Goal: Information Seeking & Learning: Learn about a topic

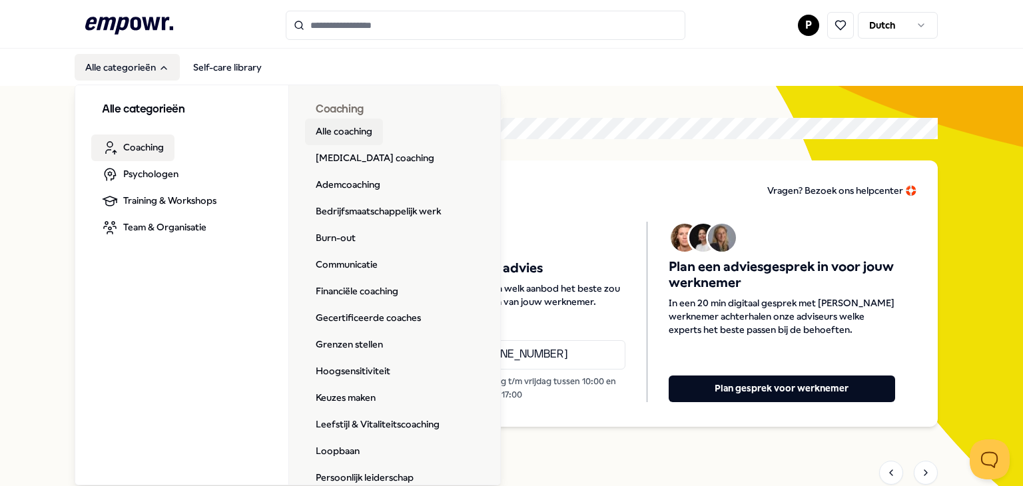
click at [354, 130] on link "Alle coaching" at bounding box center [344, 132] width 78 height 27
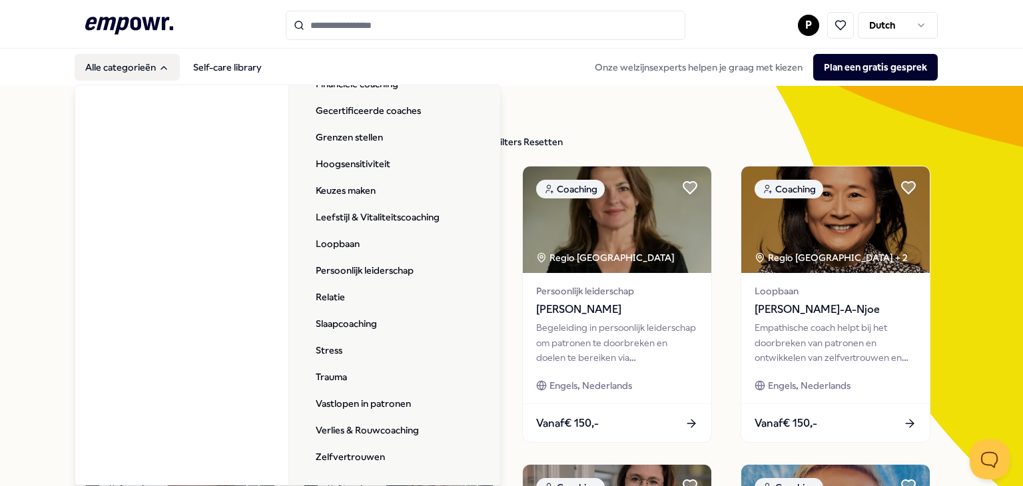
scroll to position [208, 0]
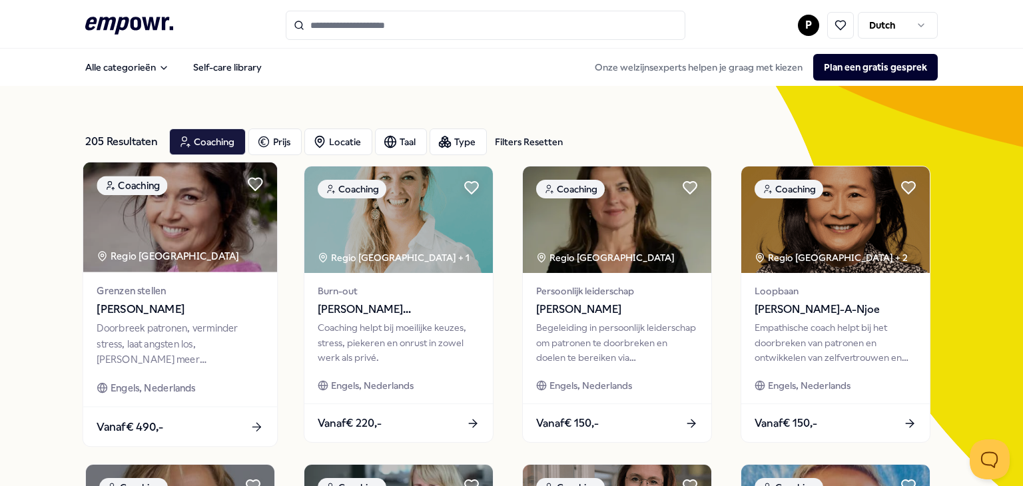
click at [184, 340] on div "Doorbreek patronen, verminder stress, laat angsten los, [PERSON_NAME] meer zelf…" at bounding box center [180, 344] width 167 height 46
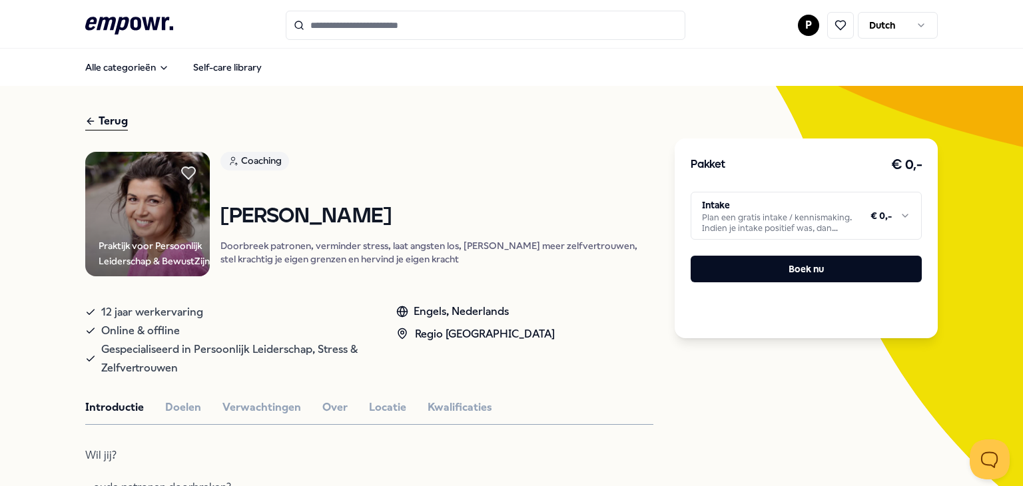
click at [95, 121] on div "Terug" at bounding box center [106, 122] width 43 height 18
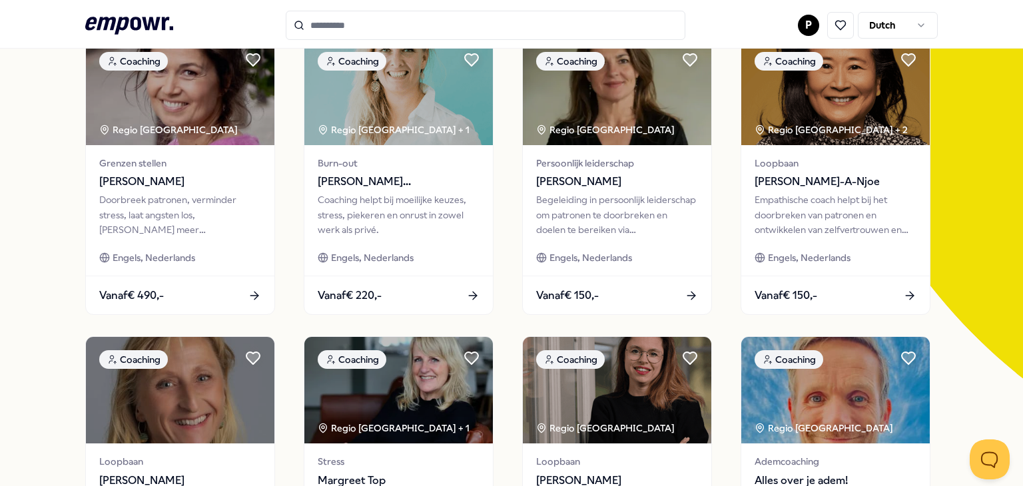
scroll to position [133, 0]
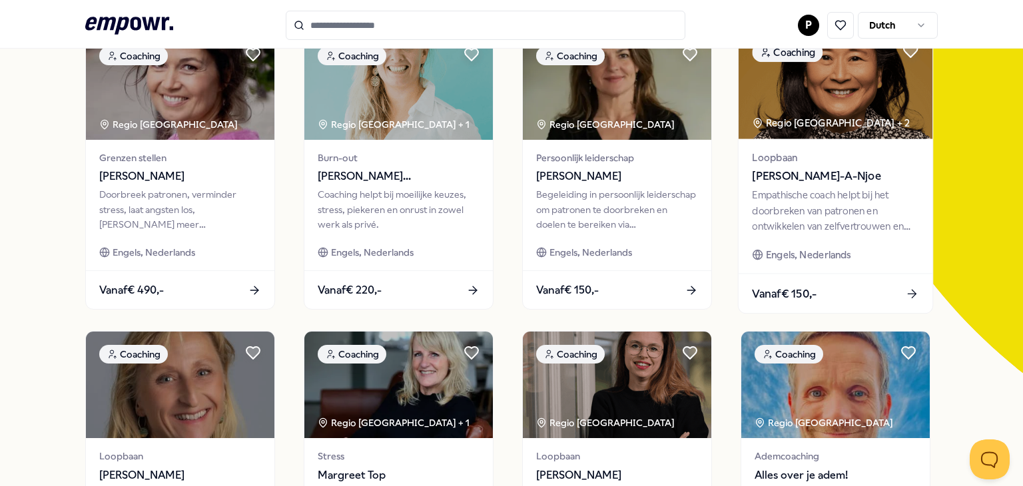
click at [841, 205] on div "Empathische coach helpt bij het doorbreken van patronen en ontwikkelen van zelf…" at bounding box center [835, 211] width 167 height 46
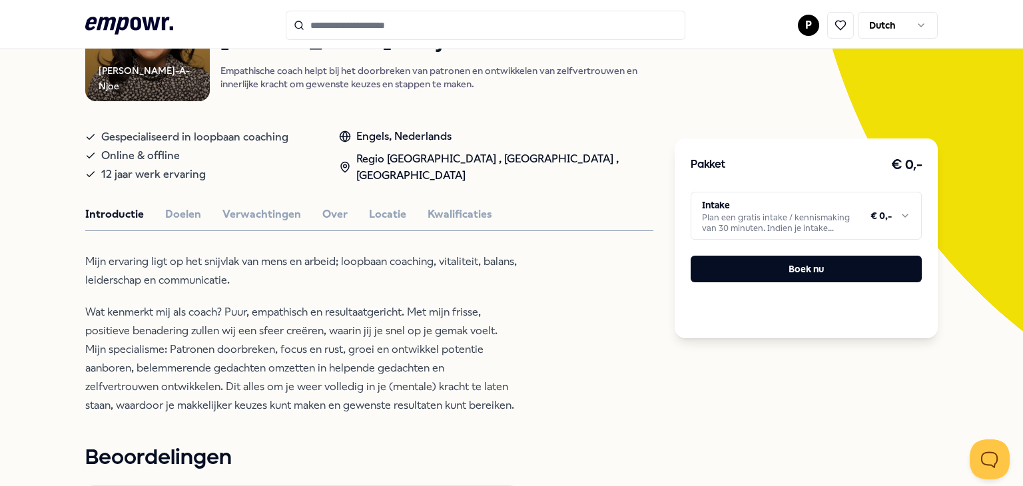
scroll to position [219, 0]
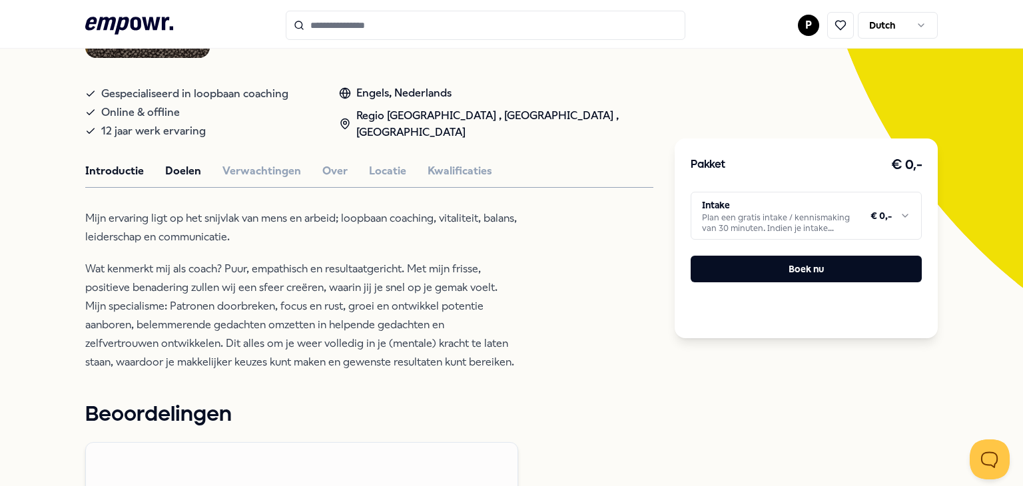
click at [184, 166] on button "Doelen" at bounding box center [183, 171] width 36 height 17
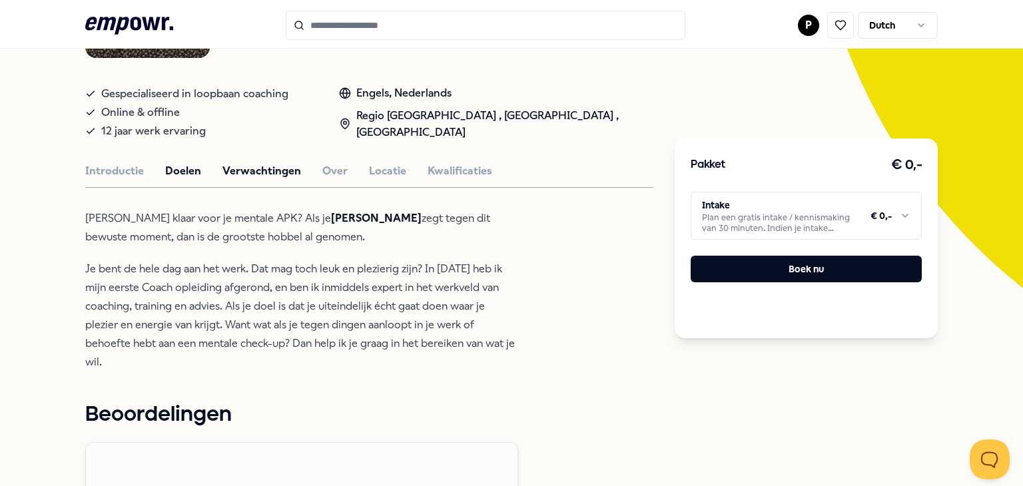
click at [253, 165] on button "Verwachtingen" at bounding box center [262, 171] width 79 height 17
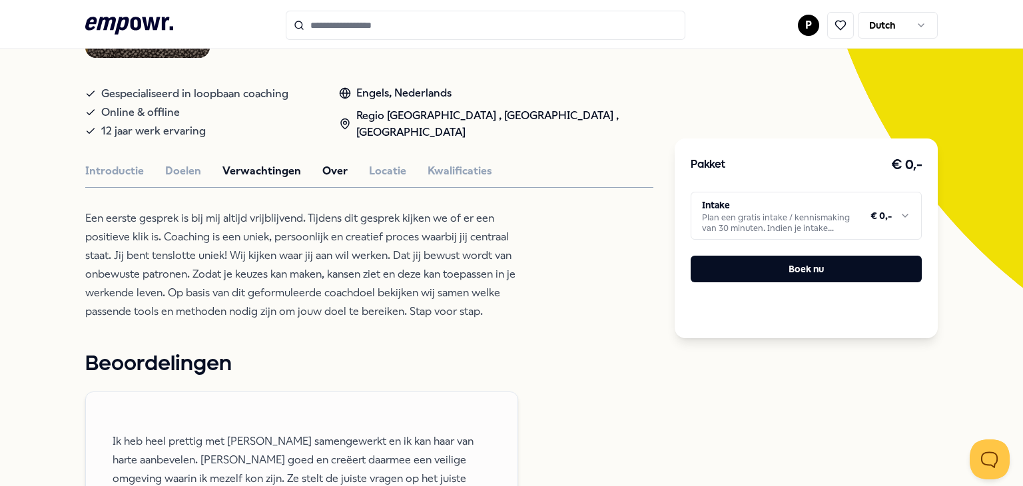
click at [328, 166] on button "Over" at bounding box center [334, 171] width 25 height 17
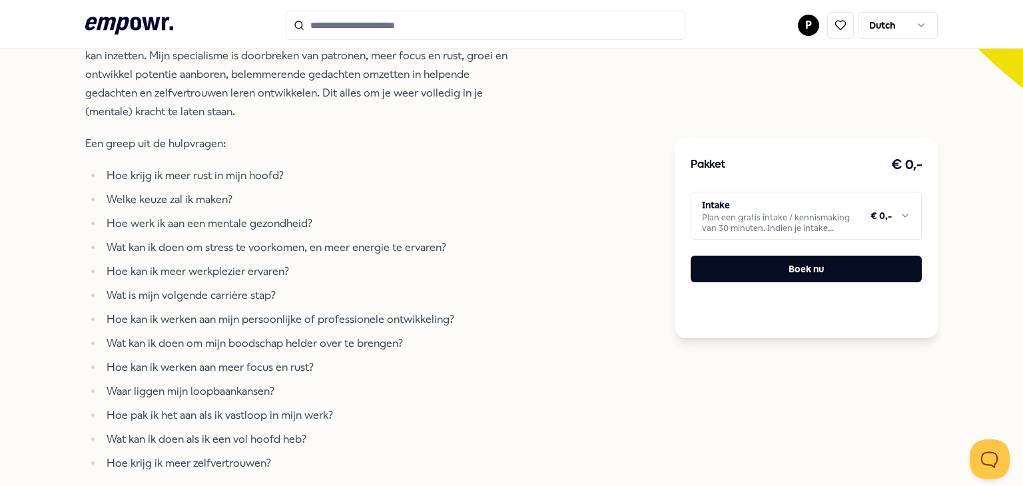
scroll to position [485, 0]
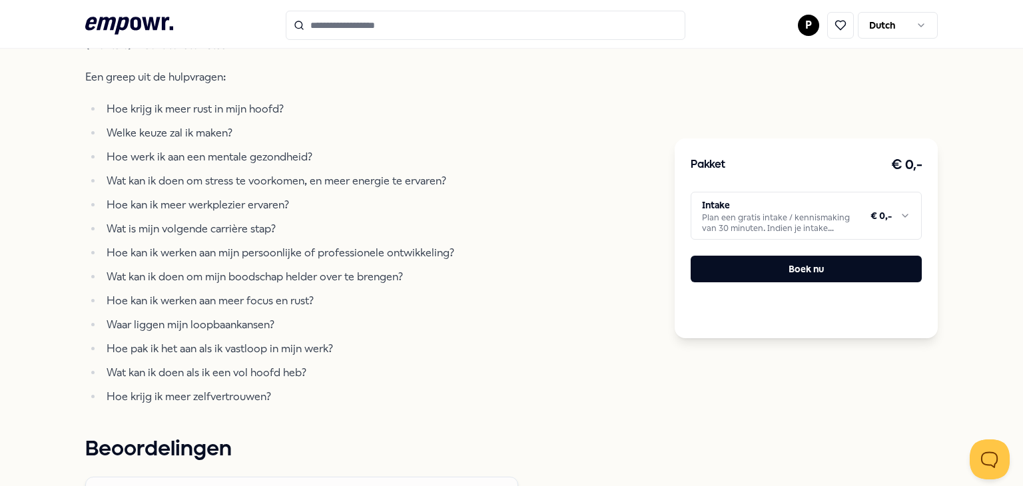
click at [745, 225] on html ".empowr-logo_svg__cls-1{fill:#03032f} P Dutch Alle categorieën Self-care librar…" at bounding box center [511, 243] width 1023 height 486
click at [521, 242] on html ".empowr-logo_svg__cls-1{fill:#03032f} P Dutch Alle categorieën Self-care librar…" at bounding box center [511, 243] width 1023 height 486
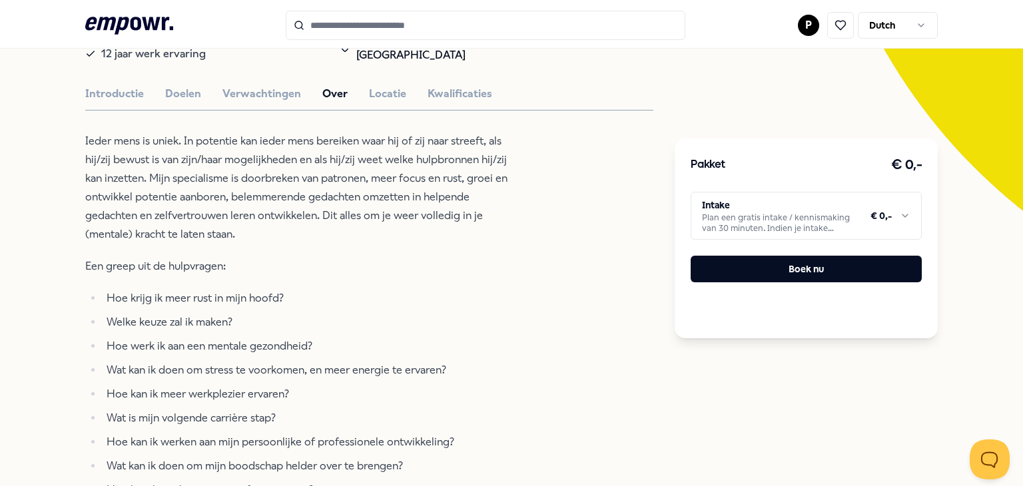
scroll to position [285, 0]
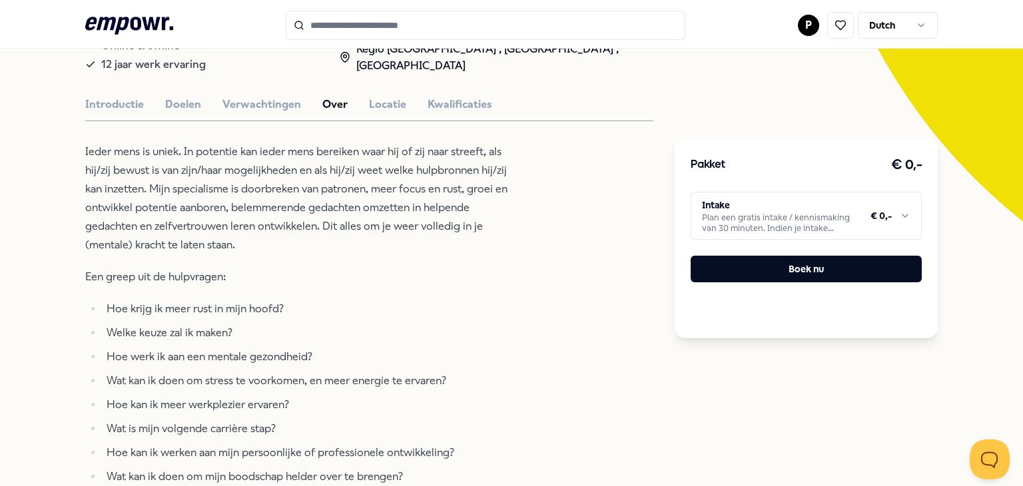
click at [498, 225] on p "Ieder mens is uniek. In potentie kan ieder mens bereiken waar hij of zij naar s…" at bounding box center [301, 199] width 433 height 112
click at [735, 220] on html ".empowr-logo_svg__cls-1{fill:#03032f} P Dutch Alle categorieën Self-care librar…" at bounding box center [511, 243] width 1023 height 486
click at [493, 262] on html ".empowr-logo_svg__cls-1{fill:#03032f} P Dutch Alle categorieën Self-care librar…" at bounding box center [511, 243] width 1023 height 486
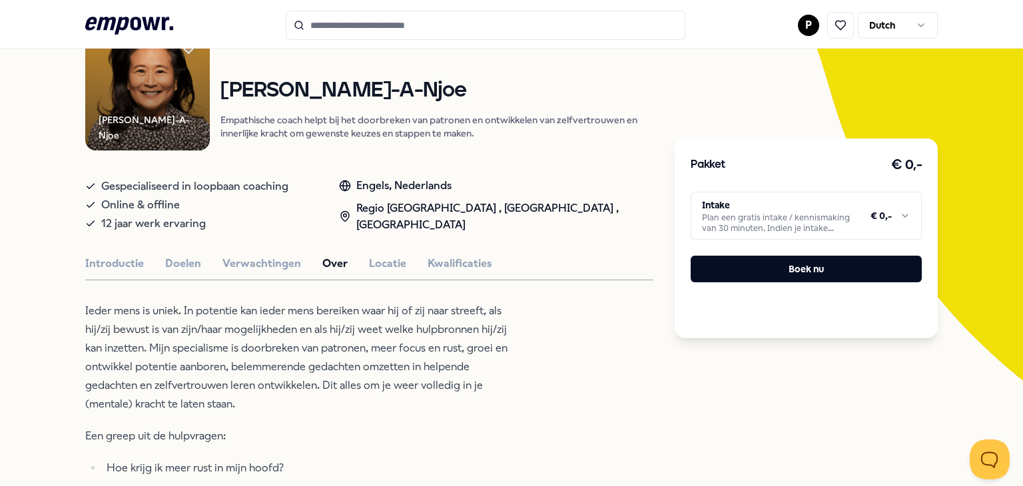
scroll to position [85, 0]
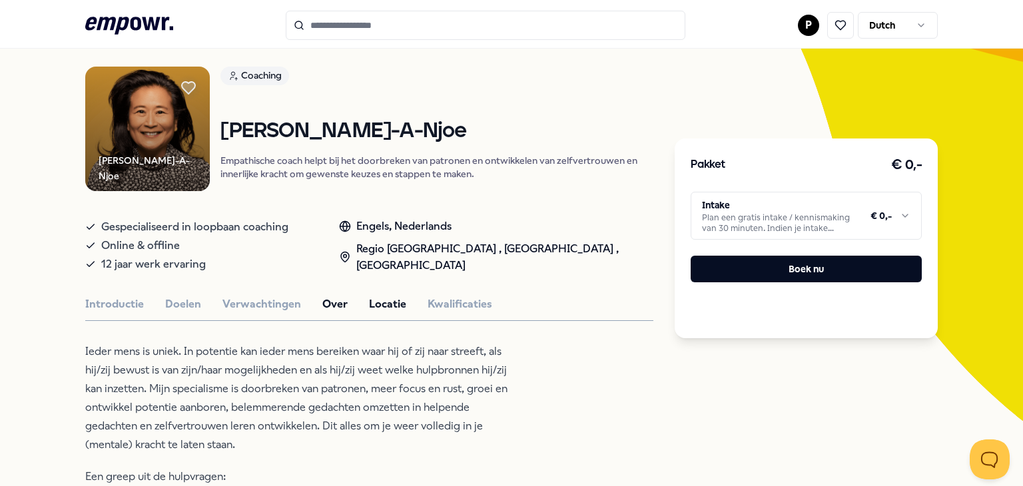
click at [383, 304] on button "Locatie" at bounding box center [387, 304] width 37 height 17
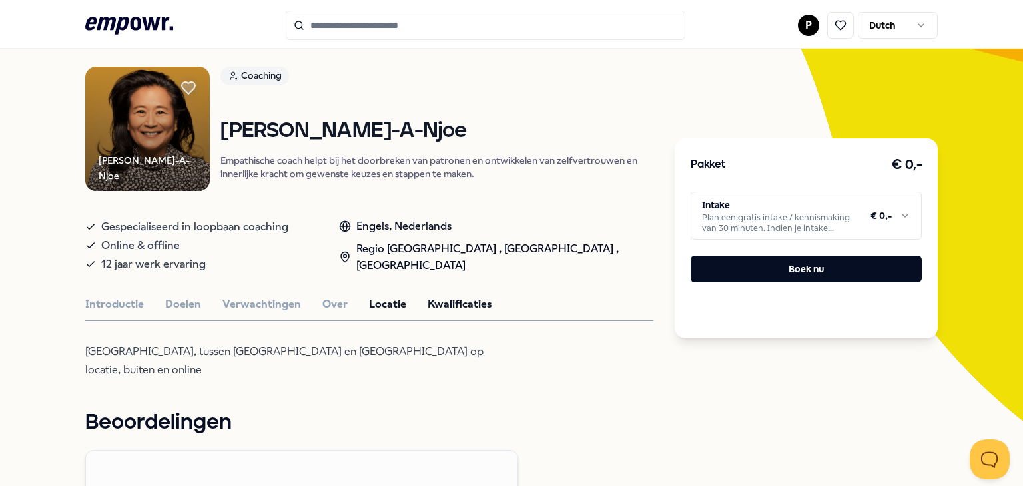
click at [449, 302] on button "Kwalificaties" at bounding box center [460, 304] width 65 height 17
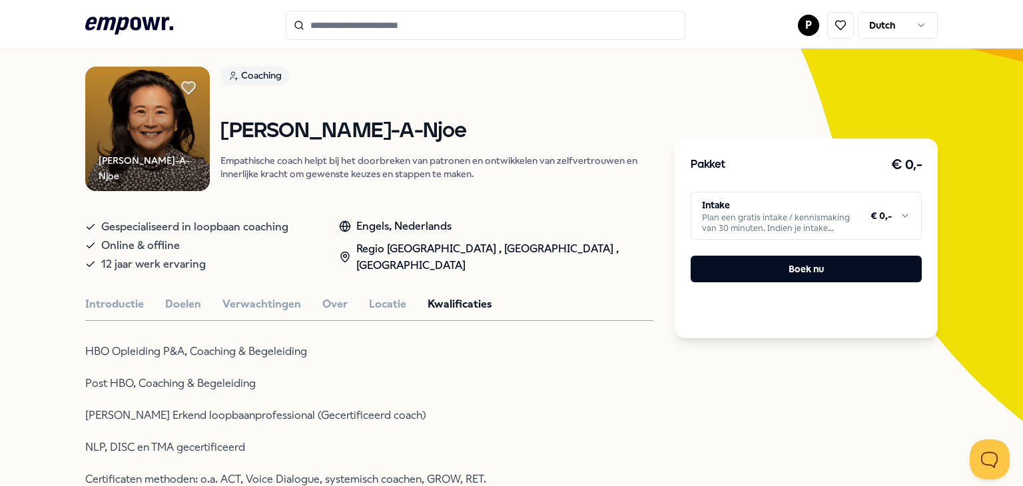
click at [831, 216] on html ".empowr-logo_svg__cls-1{fill:#03032f} P Dutch Alle categorieën Self-care librar…" at bounding box center [511, 243] width 1023 height 486
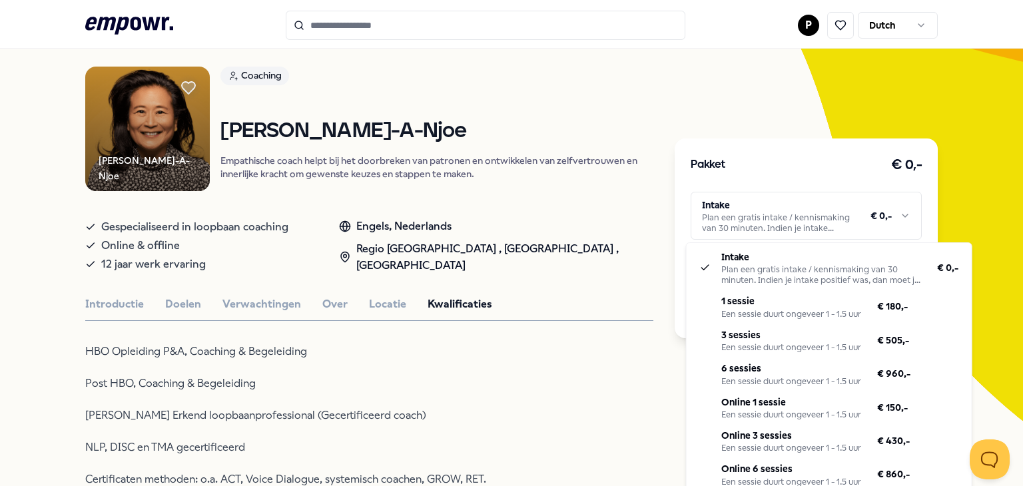
click at [392, 159] on html ".empowr-logo_svg__cls-1{fill:#03032f} P Dutch Alle categorieën Self-care librar…" at bounding box center [511, 243] width 1023 height 486
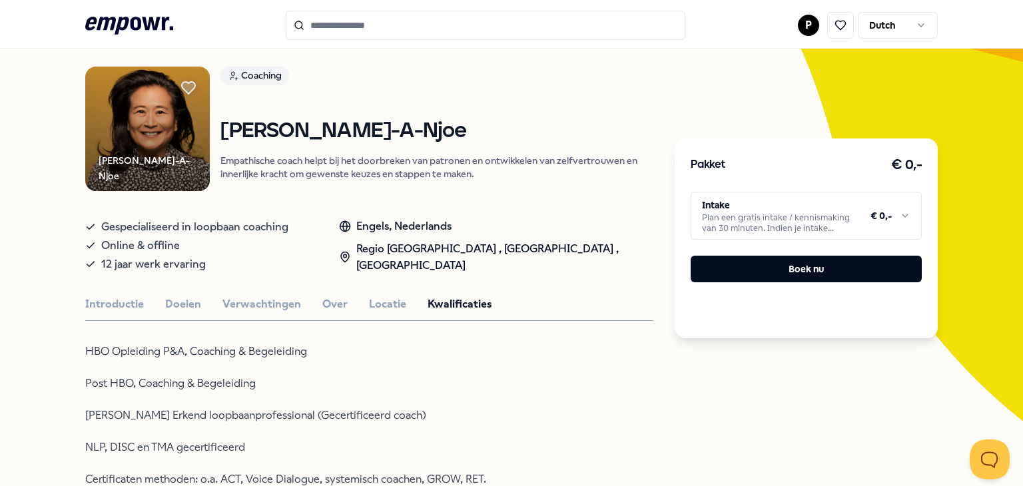
click at [469, 175] on p "Empathische coach helpt bij het doorbreken van patronen en ontwikkelen van zelf…" at bounding box center [437, 167] width 433 height 27
click at [329, 357] on p "HBO Opleiding P&A, Coaching & Begeleiding" at bounding box center [301, 351] width 433 height 19
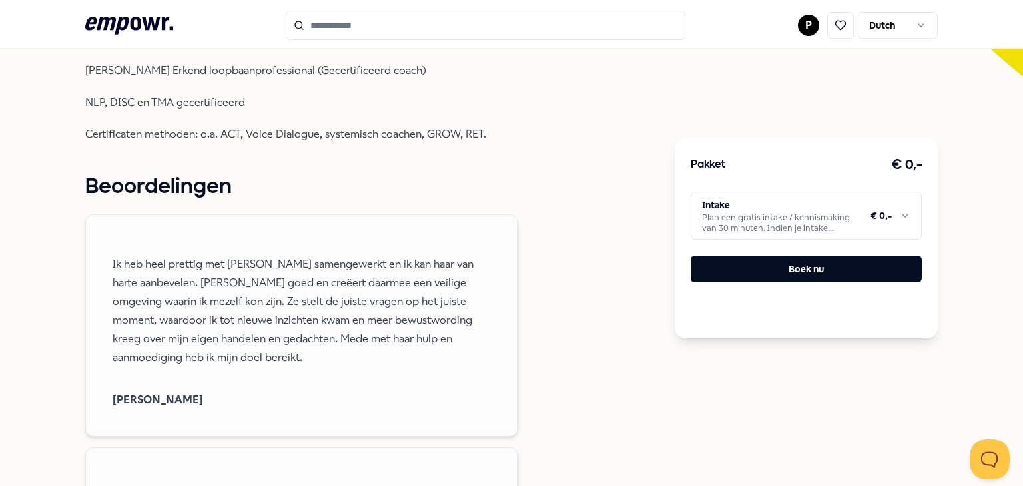
scroll to position [485, 0]
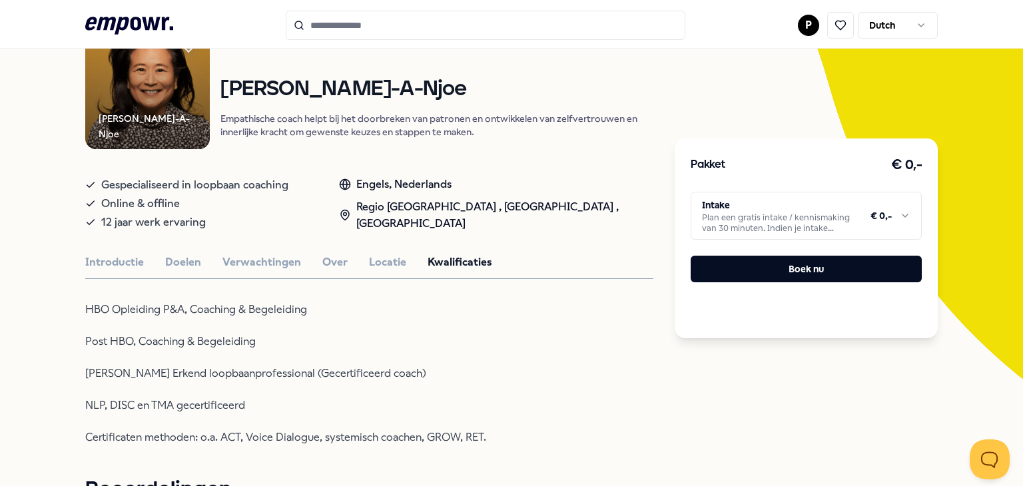
scroll to position [111, 0]
